Goal: Task Accomplishment & Management: Use online tool/utility

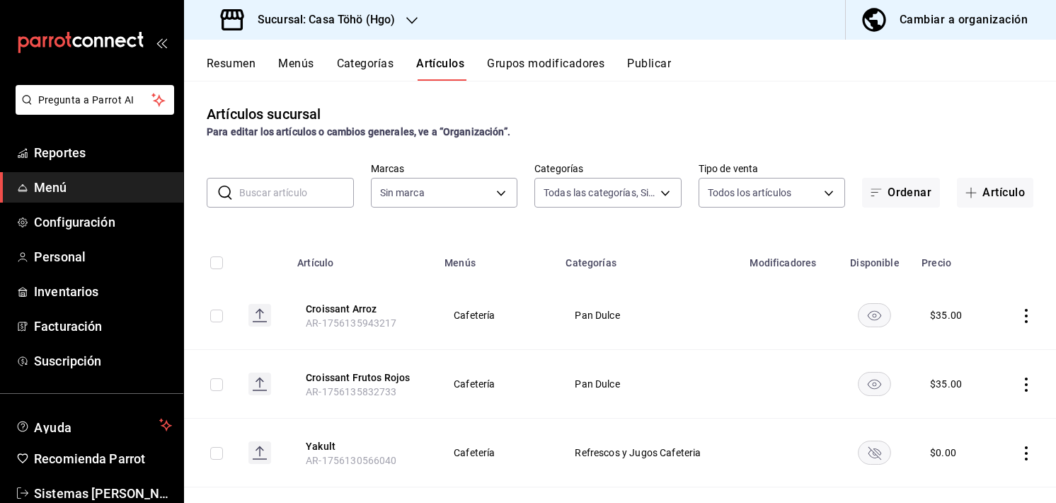
type input "d4618589-854c-42fb-9199-aab4cec7b855,28f2b0a5-eb9c-4e50-8eb7-b6e34f5562dd,e7c48…"
type input "3863094e-80de-4485-9a79-27000a153f73"
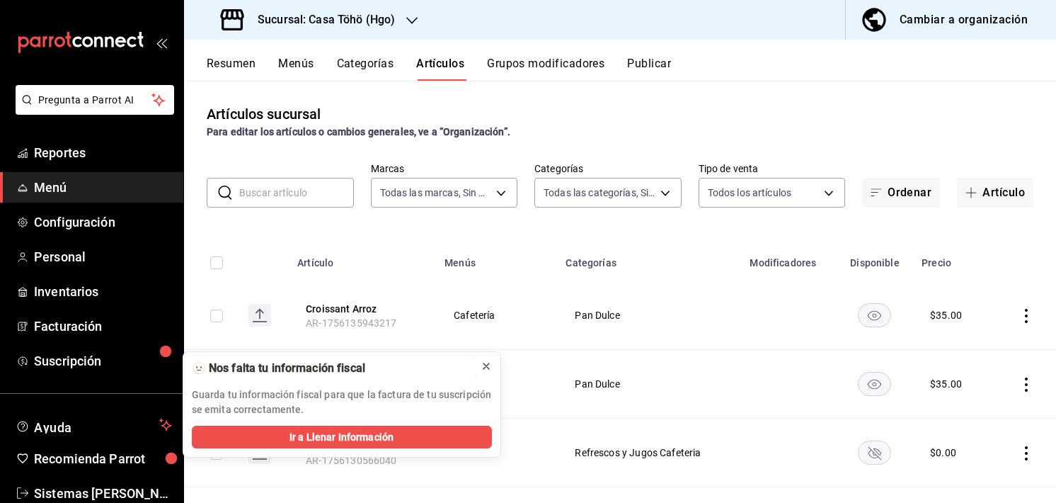
click at [484, 362] on icon at bounding box center [486, 365] width 11 height 11
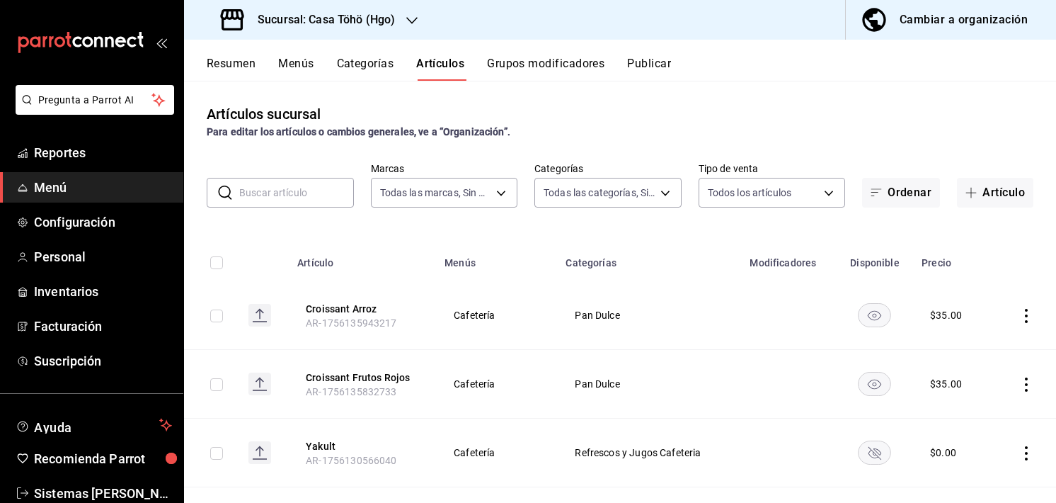
click at [546, 71] on button "Grupos modificadores" at bounding box center [546, 69] width 118 height 24
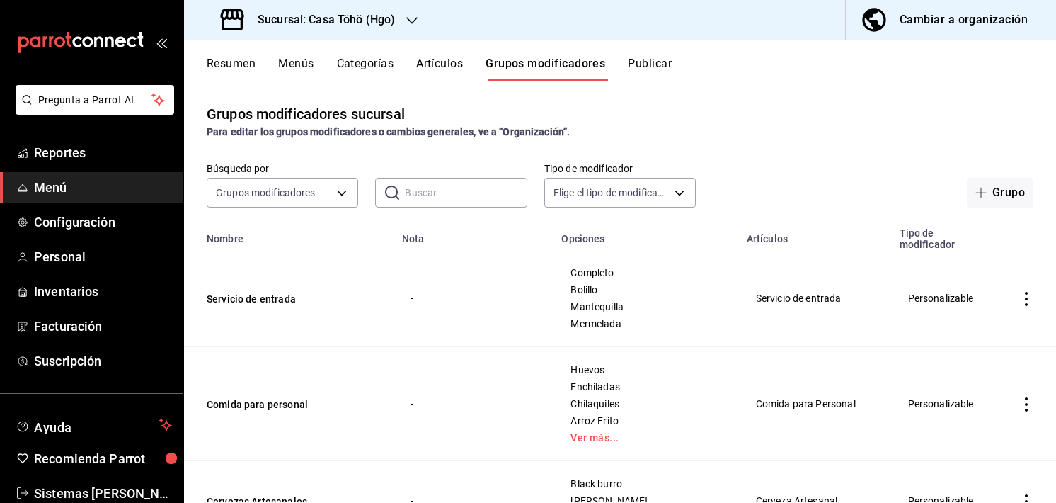
click at [776, 89] on div "Grupos modificadores sucursal Para editar los grupos modificadores o cambios ge…" at bounding box center [620, 291] width 872 height 421
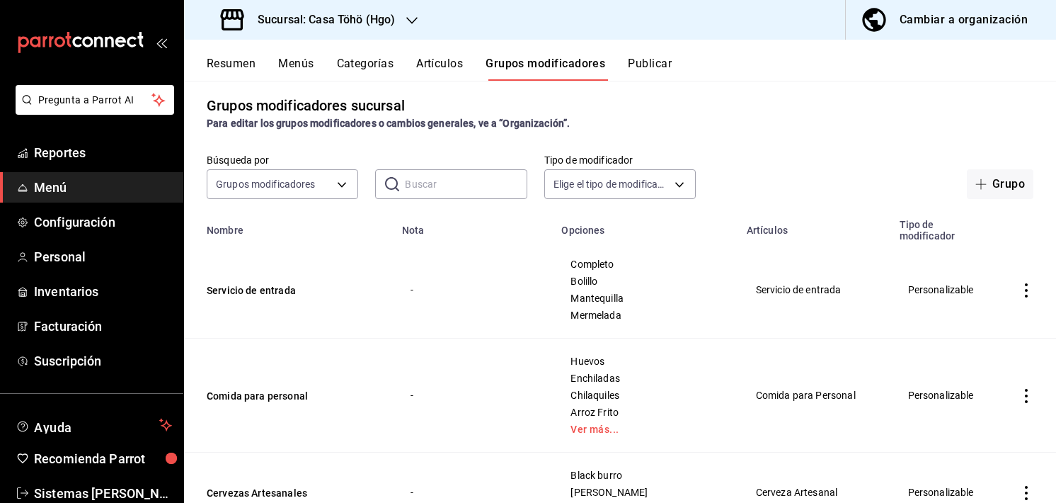
scroll to position [6, 0]
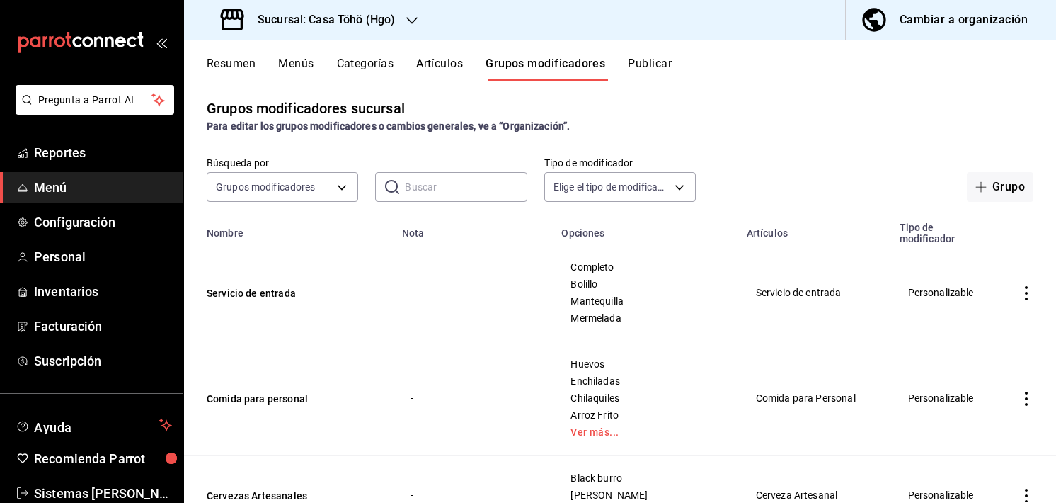
click at [425, 188] on input "text" at bounding box center [466, 187] width 122 height 28
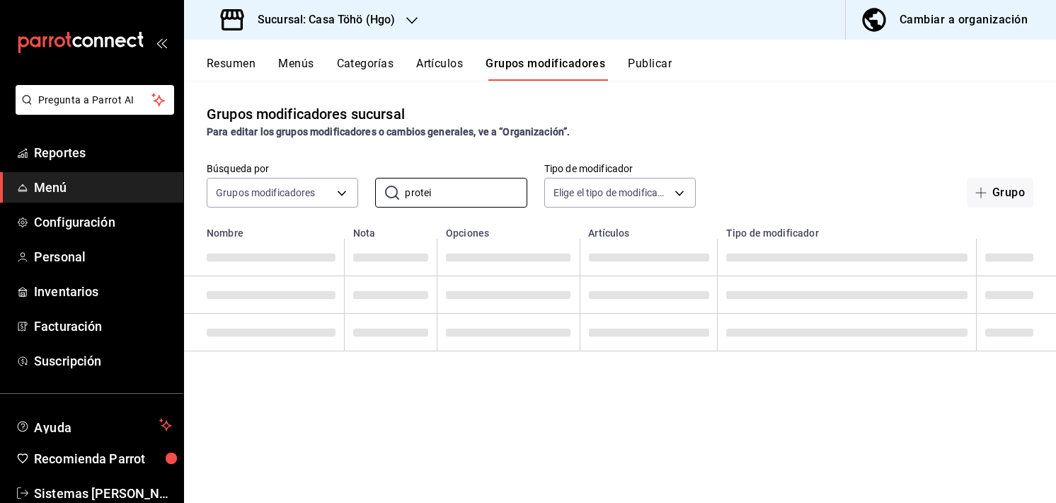
scroll to position [0, 0]
type input "proteina"
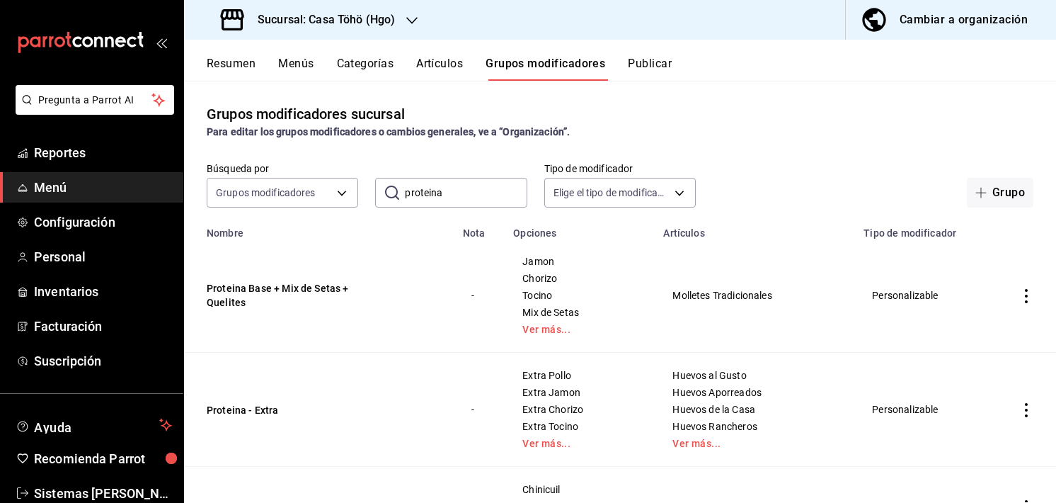
click at [201, 350] on td "Proteina Base + Mix de Setas + Quelites" at bounding box center [319, 296] width 270 height 114
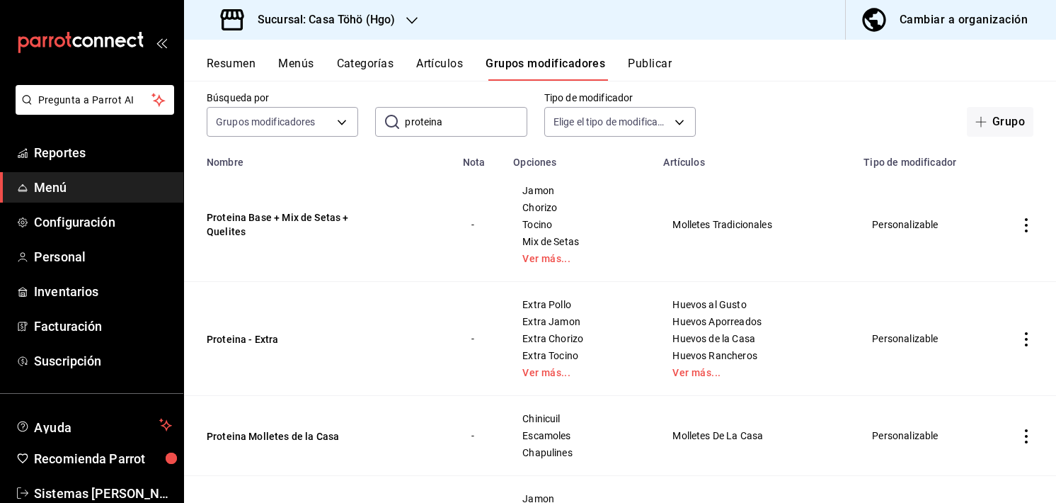
scroll to position [147, 0]
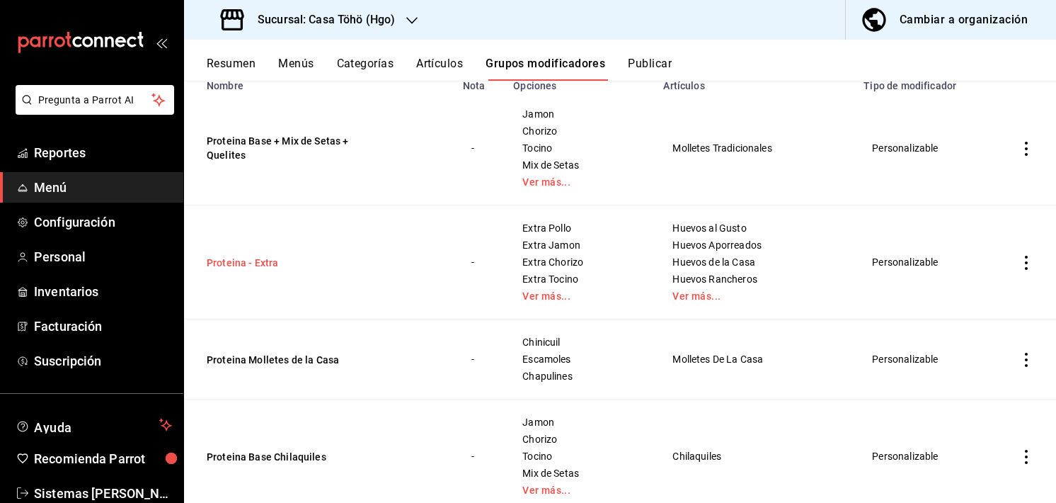
click at [257, 261] on button "Proteina - Extra" at bounding box center [292, 263] width 170 height 14
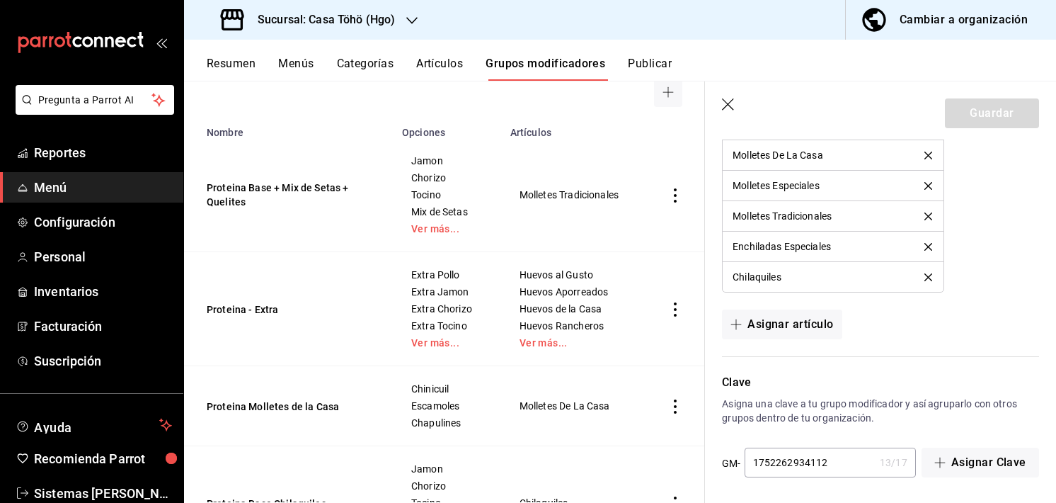
scroll to position [1835, 0]
click at [785, 326] on button "Asignar artículo" at bounding box center [782, 324] width 120 height 30
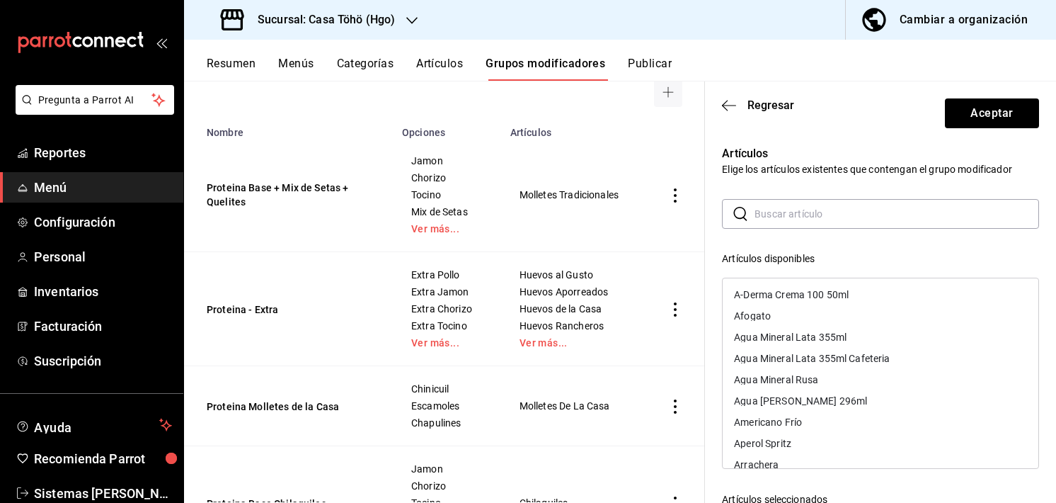
click at [807, 217] on input "text" at bounding box center [897, 214] width 285 height 28
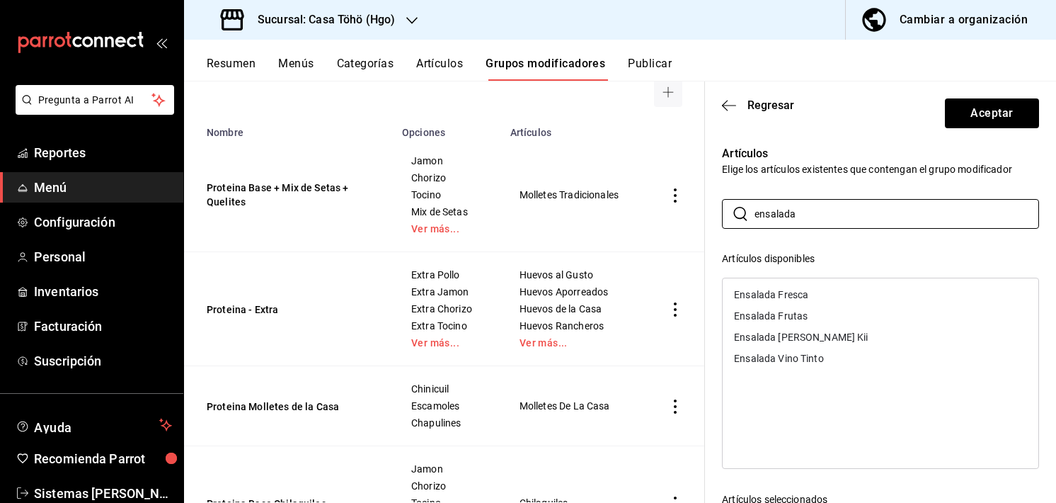
type input "ensalada"
click at [782, 355] on div "Ensalada Vino Tinto" at bounding box center [779, 358] width 90 height 10
click at [786, 312] on div "Ensalada Frutas" at bounding box center [771, 316] width 74 height 10
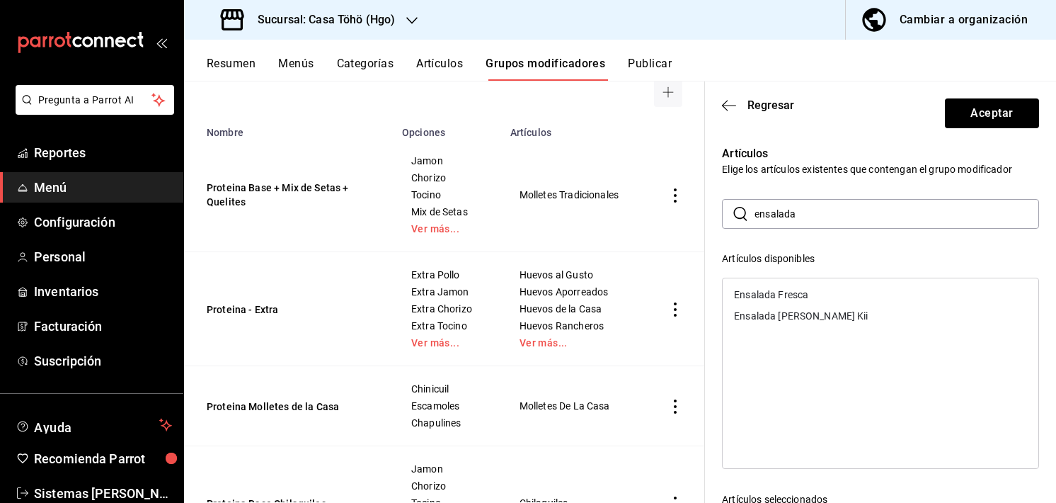
click at [790, 290] on div "Ensalada Fresca" at bounding box center [771, 295] width 74 height 10
click at [787, 294] on div "Ensalada [PERSON_NAME] Kii" at bounding box center [801, 295] width 134 height 10
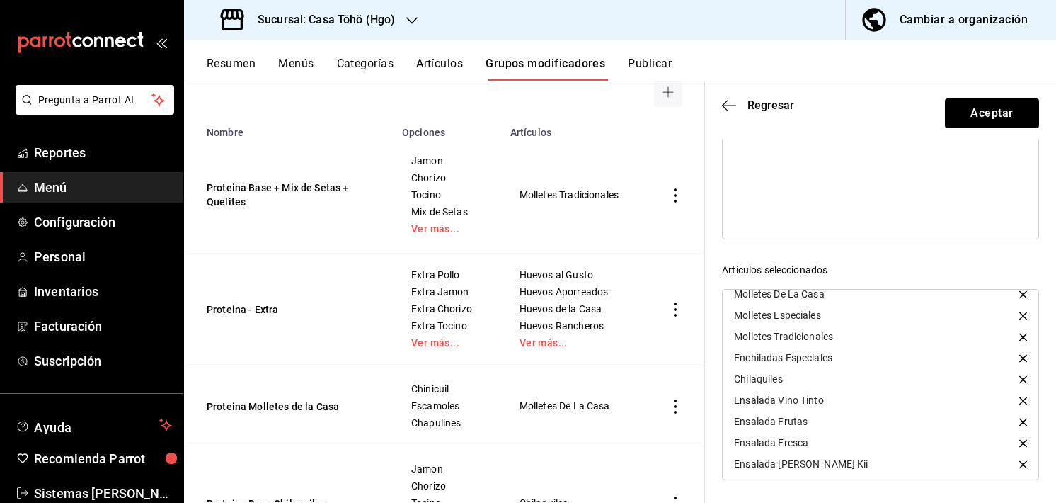
scroll to position [230, 0]
click at [1019, 419] on icon "button" at bounding box center [1023, 421] width 8 height 8
click at [960, 111] on button "Aceptar" at bounding box center [992, 113] width 94 height 30
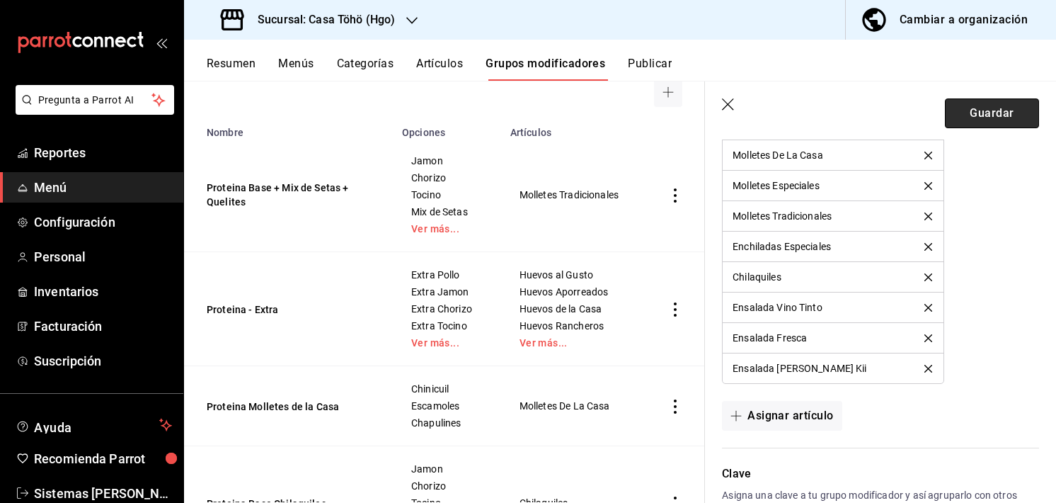
click at [956, 115] on button "Guardar" at bounding box center [992, 113] width 94 height 30
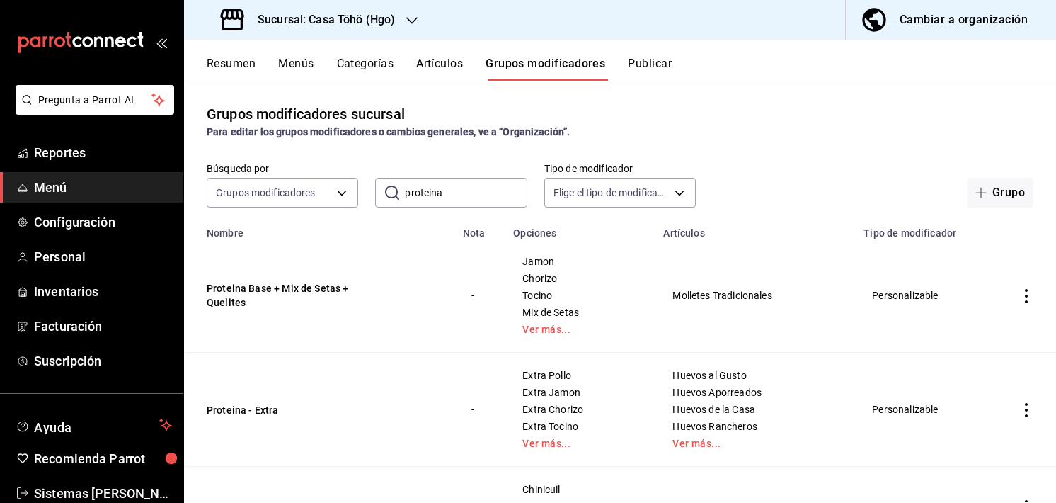
click at [723, 135] on div "Para editar los grupos modificadores o cambios generales, ve a “Organización”." at bounding box center [620, 132] width 827 height 15
click at [502, 109] on div "Grupos modificadores sucursal Para editar los grupos modificadores o cambios ge…" at bounding box center [620, 121] width 872 height 36
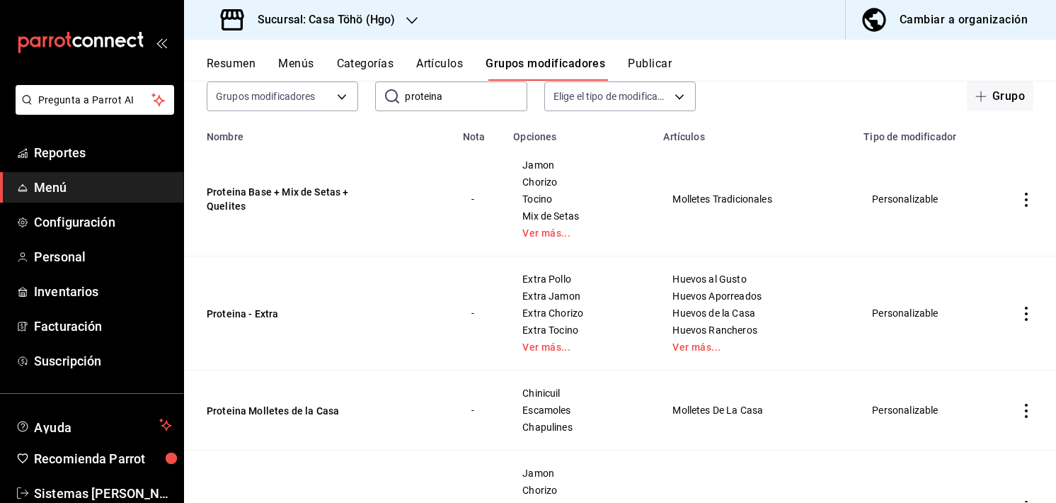
click at [733, 93] on div "Grupo" at bounding box center [873, 96] width 321 height 30
